Goal: Find specific page/section: Find specific page/section

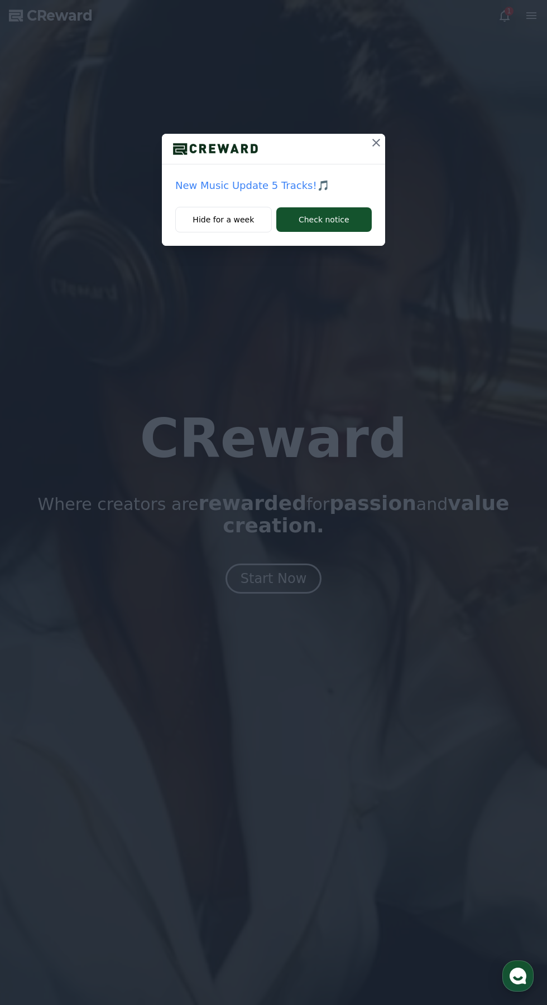
click at [377, 139] on icon at bounding box center [375, 142] width 13 height 13
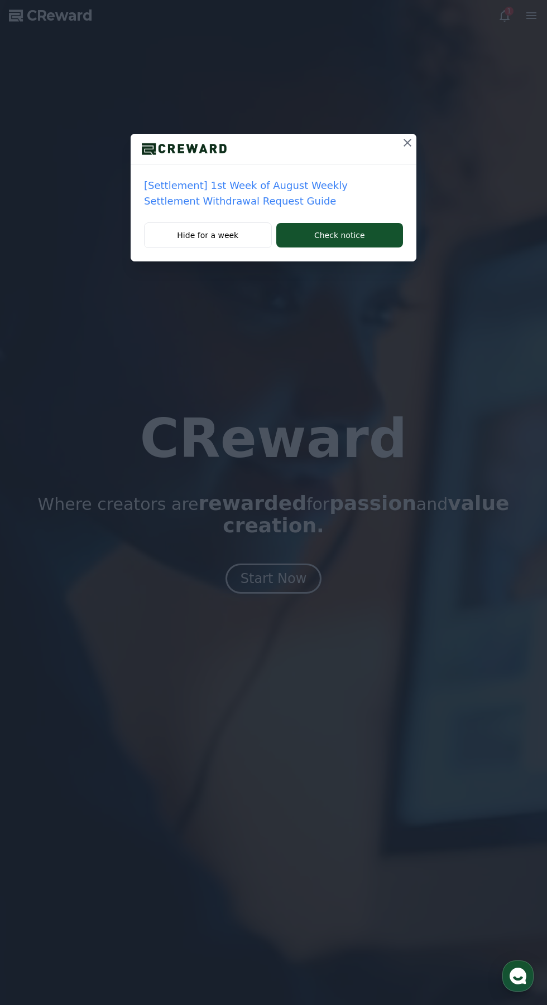
click at [407, 143] on icon at bounding box center [407, 143] width 8 height 8
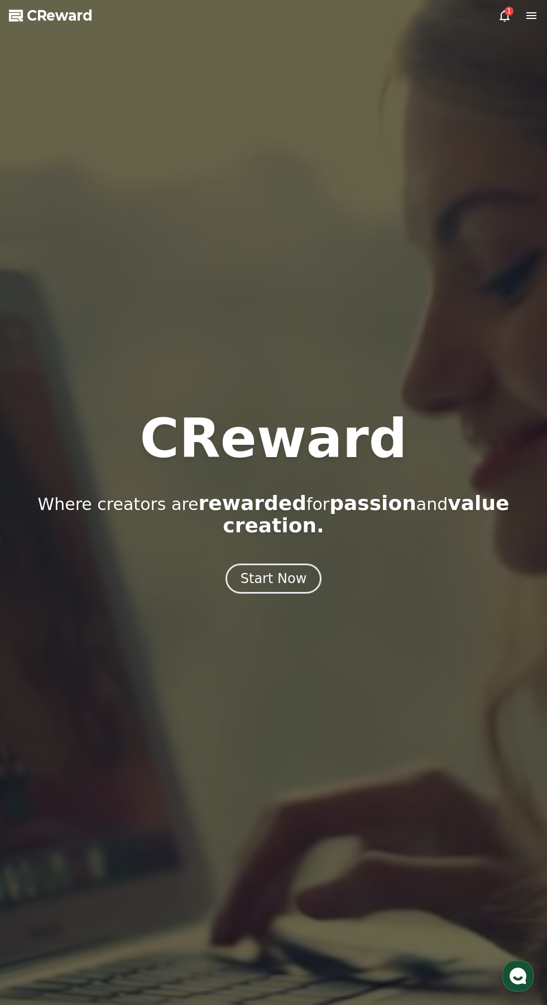
click at [502, 18] on icon at bounding box center [503, 15] width 13 height 13
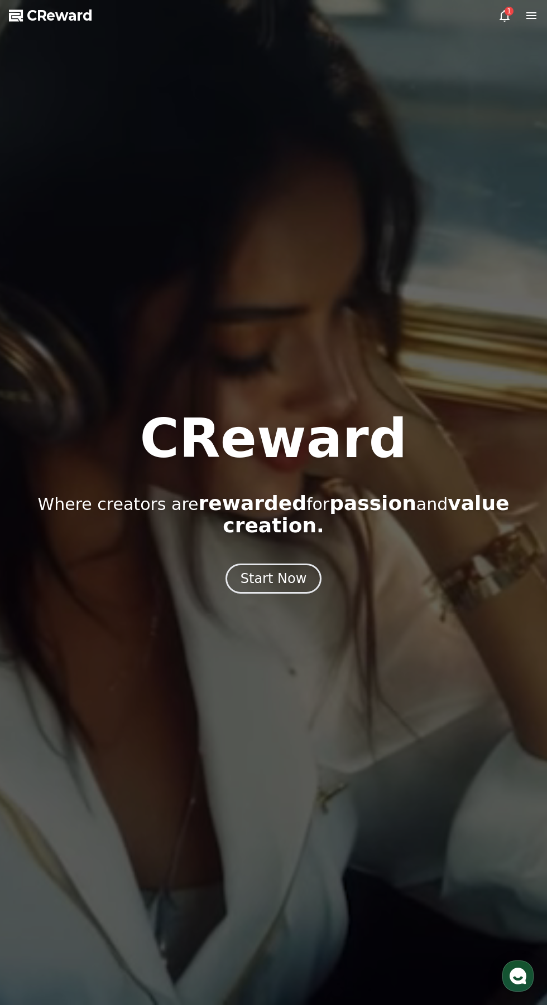
click at [501, 13] on icon at bounding box center [504, 16] width 10 height 12
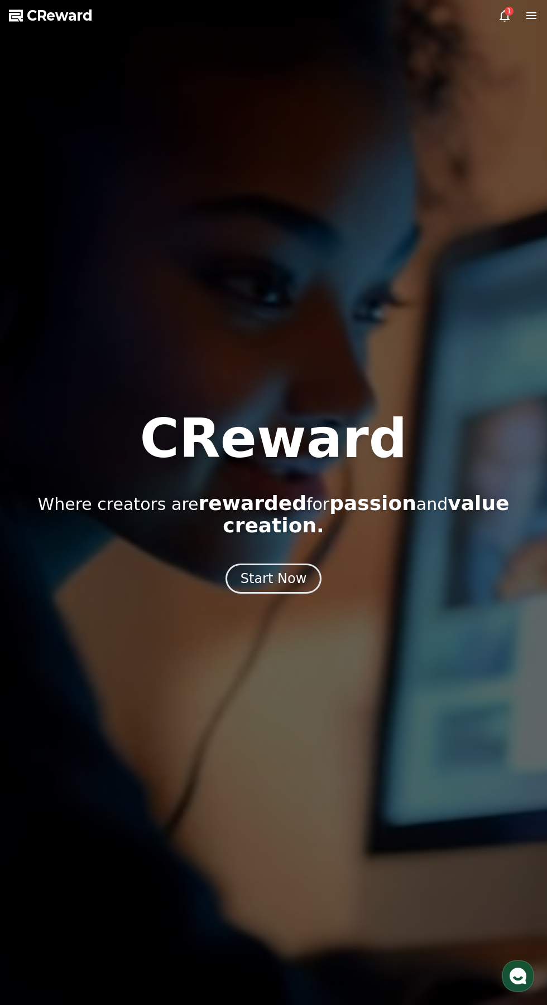
click at [503, 18] on icon at bounding box center [503, 15] width 13 height 13
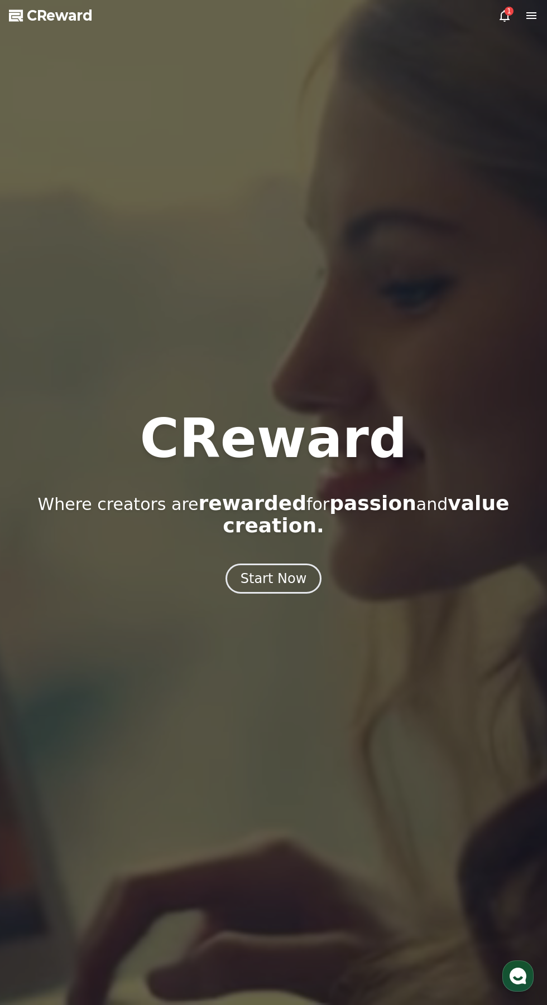
click at [504, 16] on icon at bounding box center [503, 15] width 13 height 13
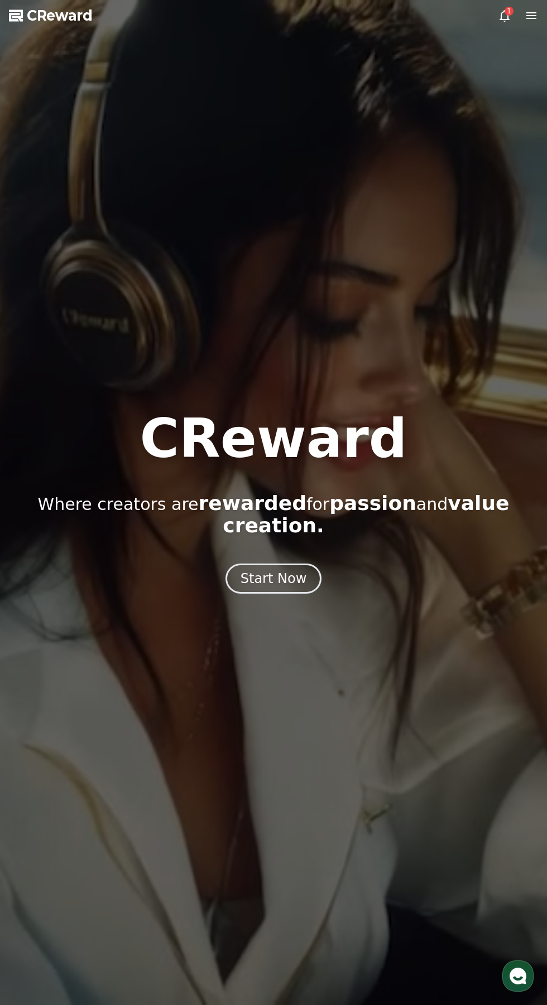
click at [526, 22] on icon at bounding box center [530, 15] width 13 height 13
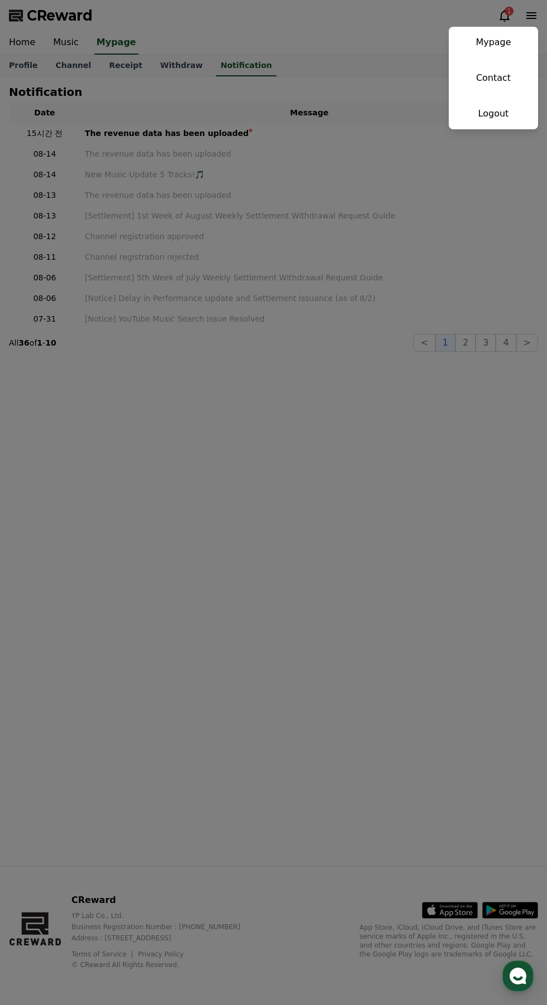
click at [505, 37] on link "Mypage" at bounding box center [492, 42] width 89 height 31
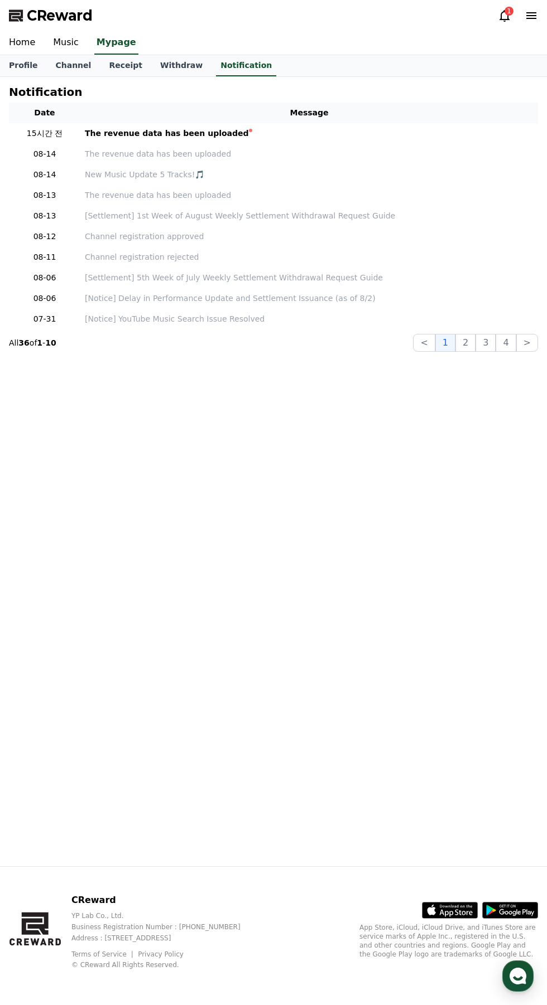
click at [72, 36] on link "Music" at bounding box center [65, 42] width 43 height 23
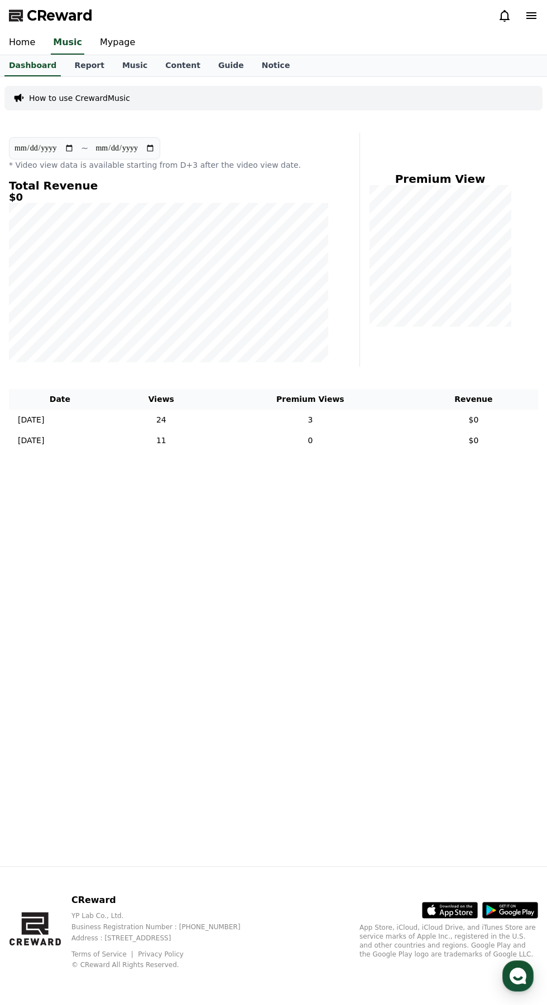
click at [65, 67] on link "Report" at bounding box center [89, 65] width 48 height 21
